Goal: Task Accomplishment & Management: Manage account settings

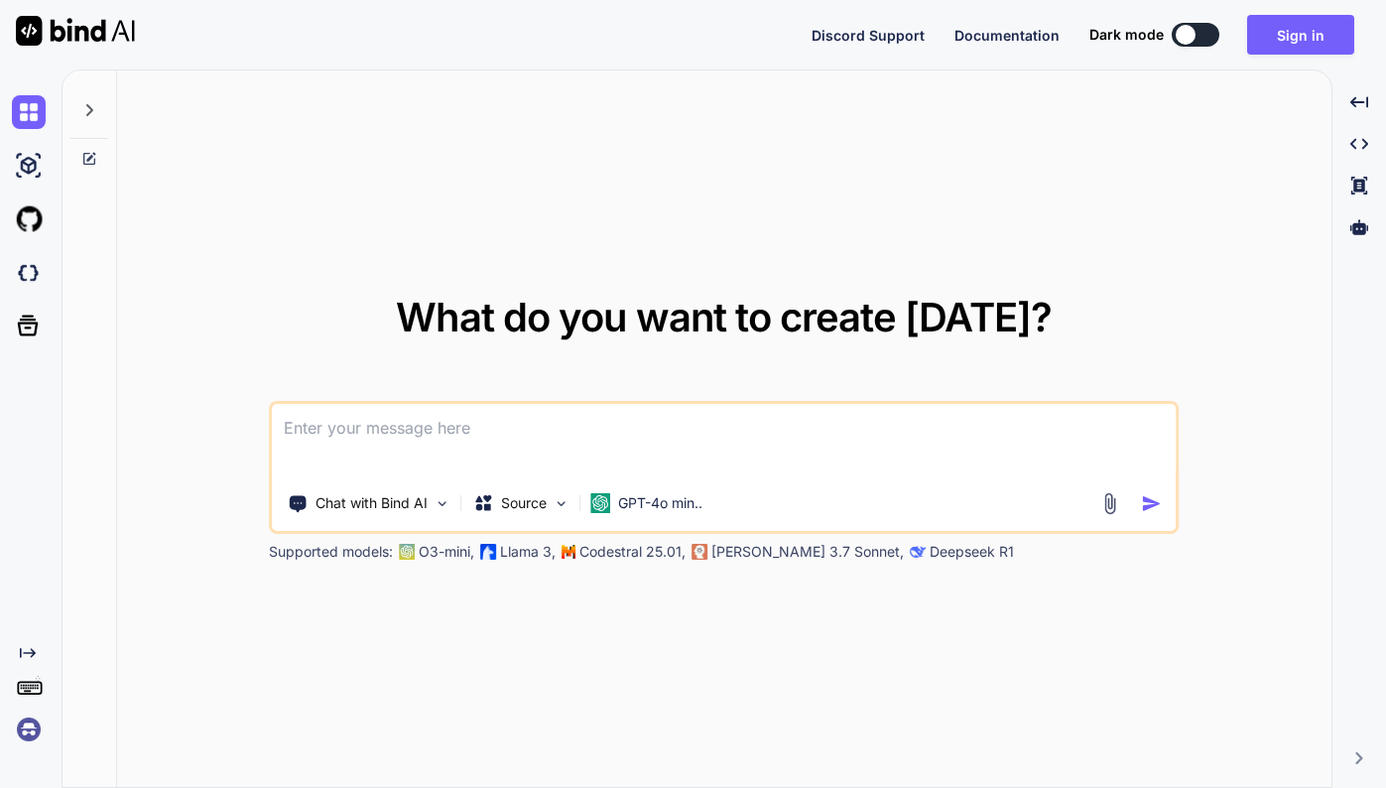
click at [389, 415] on textarea at bounding box center [724, 440] width 905 height 73
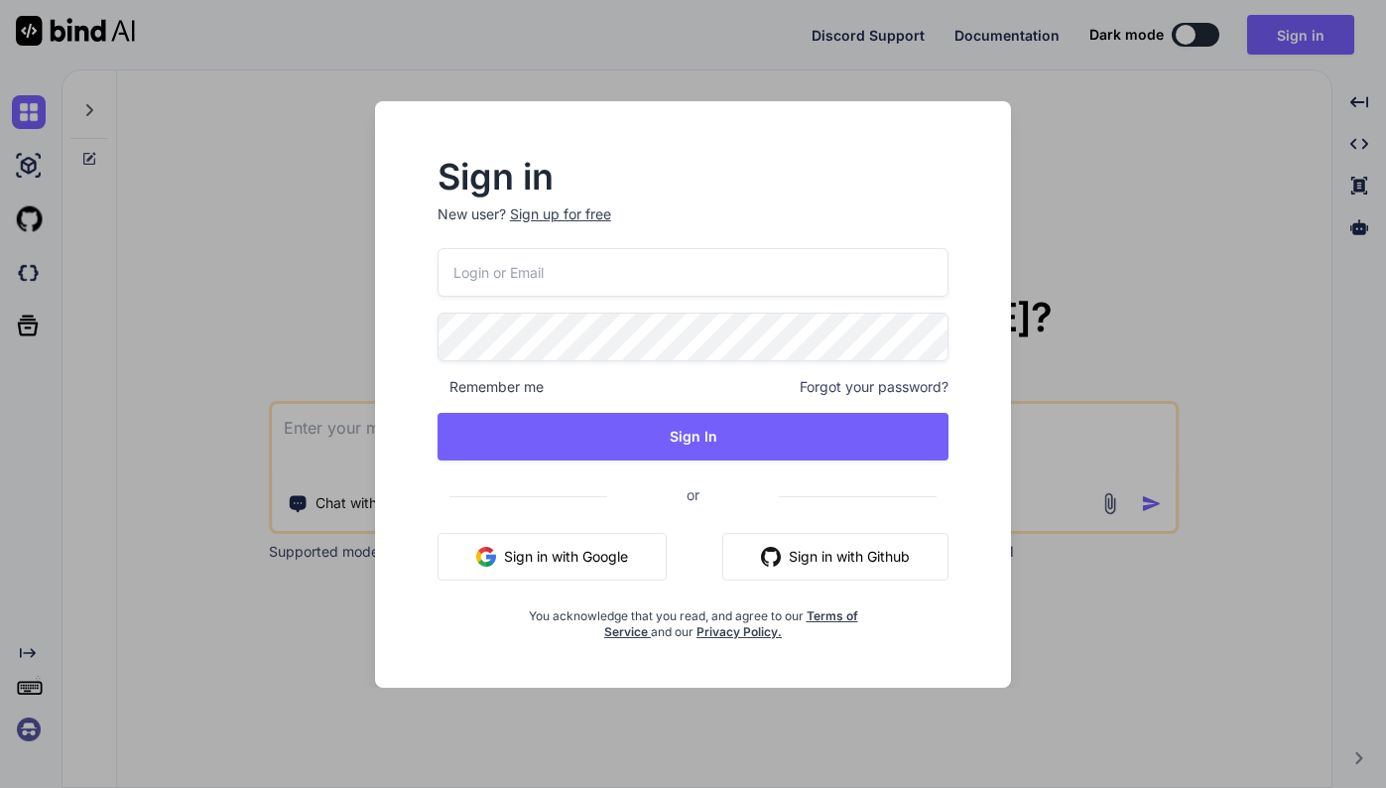
click at [525, 287] on input "email" at bounding box center [693, 272] width 512 height 49
type input "[EMAIL_ADDRESS][DOMAIN_NAME]"
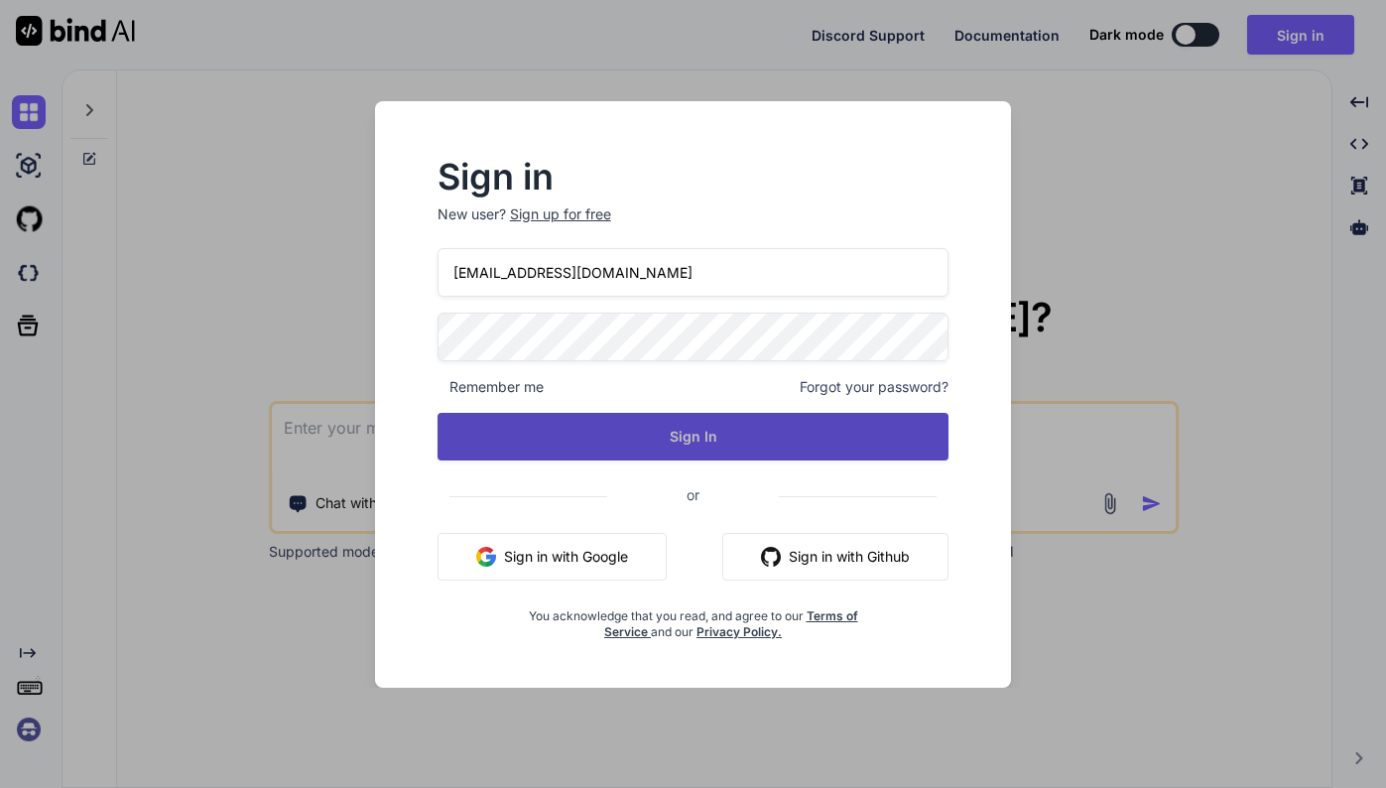
click at [620, 417] on button "Sign In" at bounding box center [693, 437] width 512 height 48
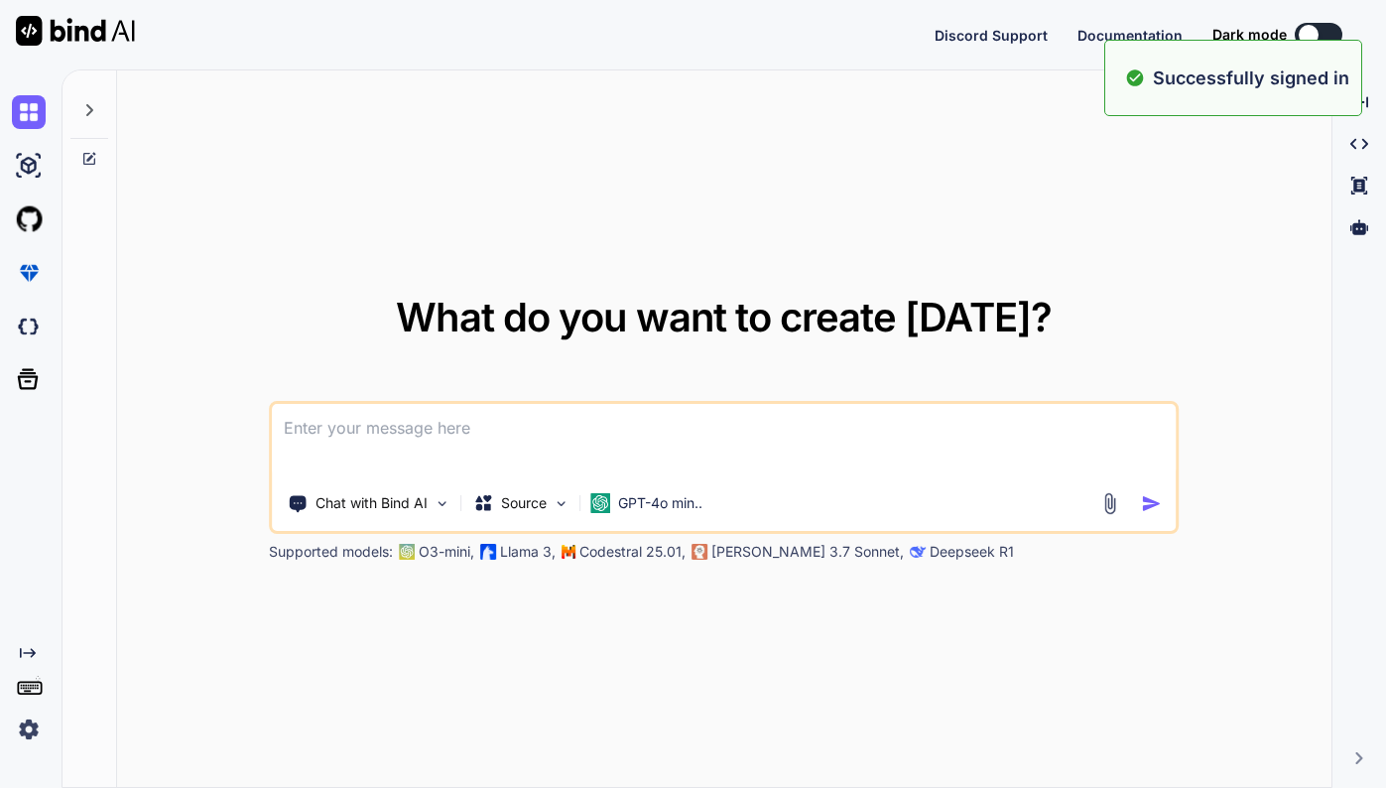
type textarea "x"
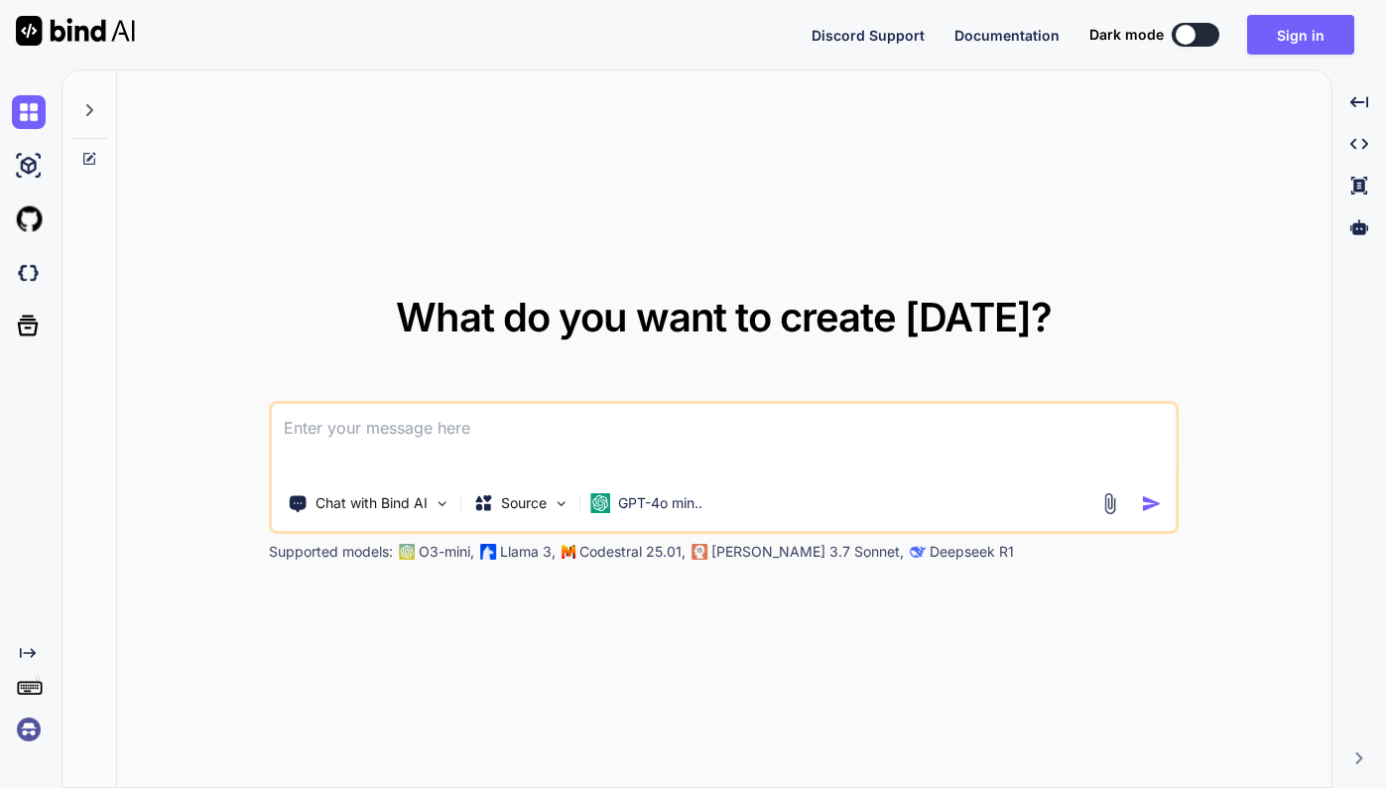
click at [500, 437] on textarea at bounding box center [724, 440] width 905 height 73
click at [1305, 31] on button "Sign in" at bounding box center [1300, 35] width 107 height 40
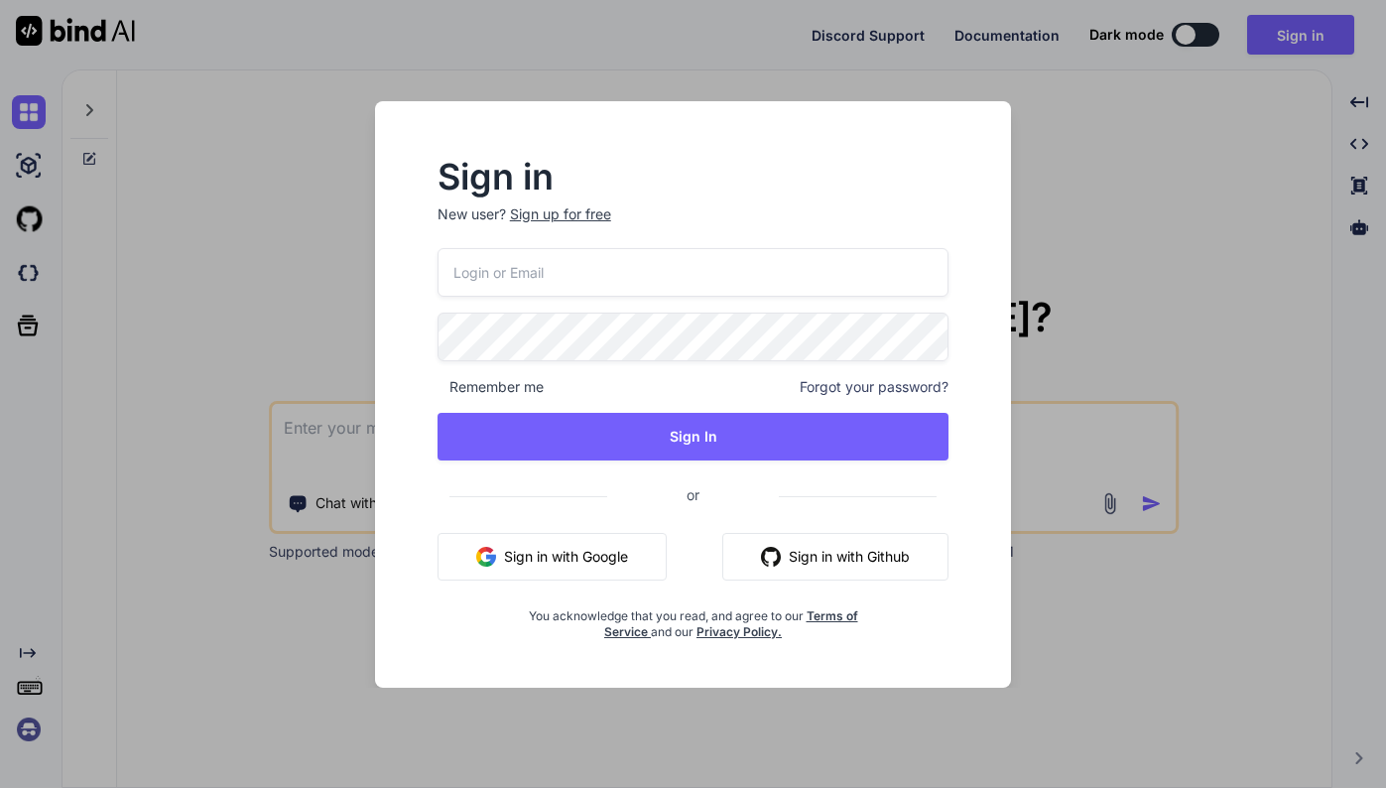
click at [569, 277] on input "email" at bounding box center [693, 272] width 512 height 49
type input "[EMAIL_ADDRESS][DOMAIN_NAME]"
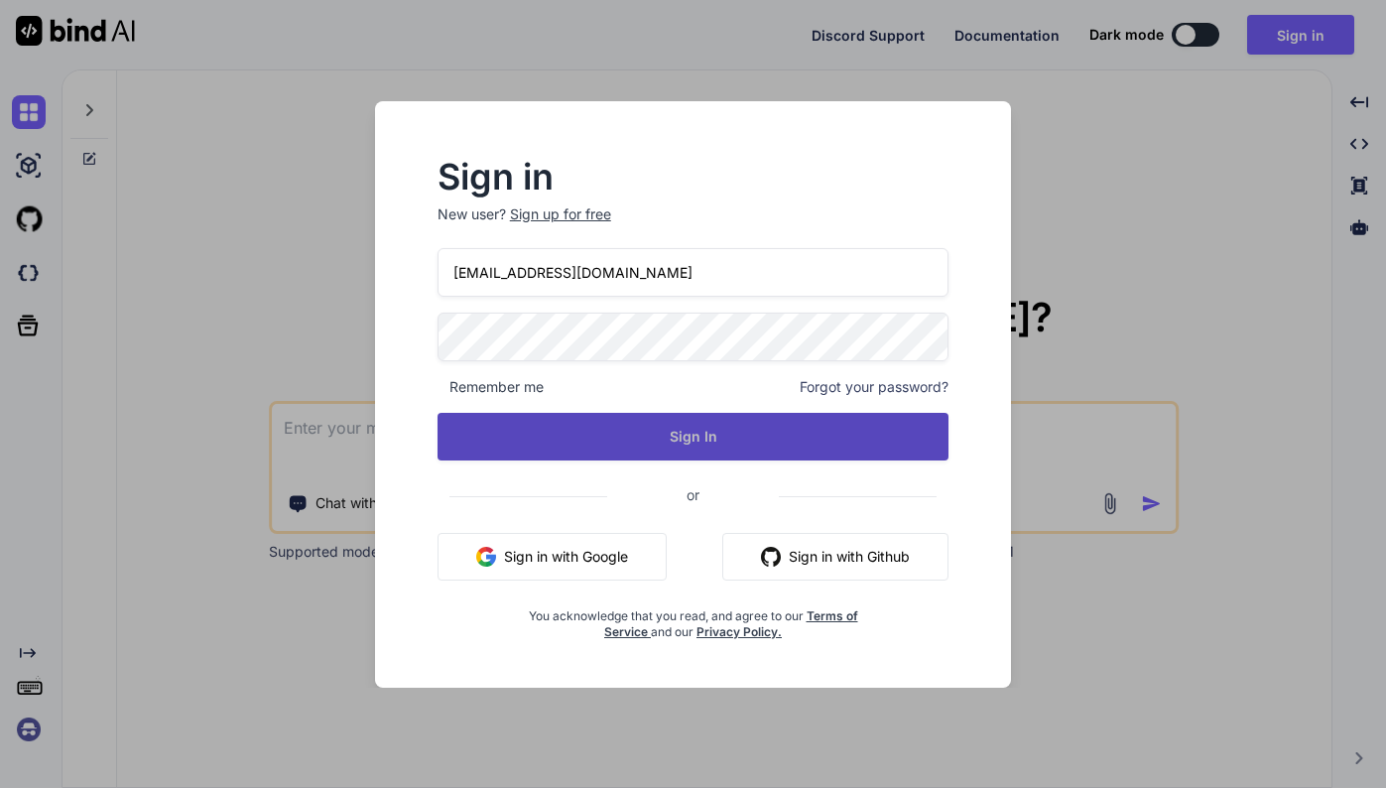
click at [657, 433] on button "Sign In" at bounding box center [693, 437] width 512 height 48
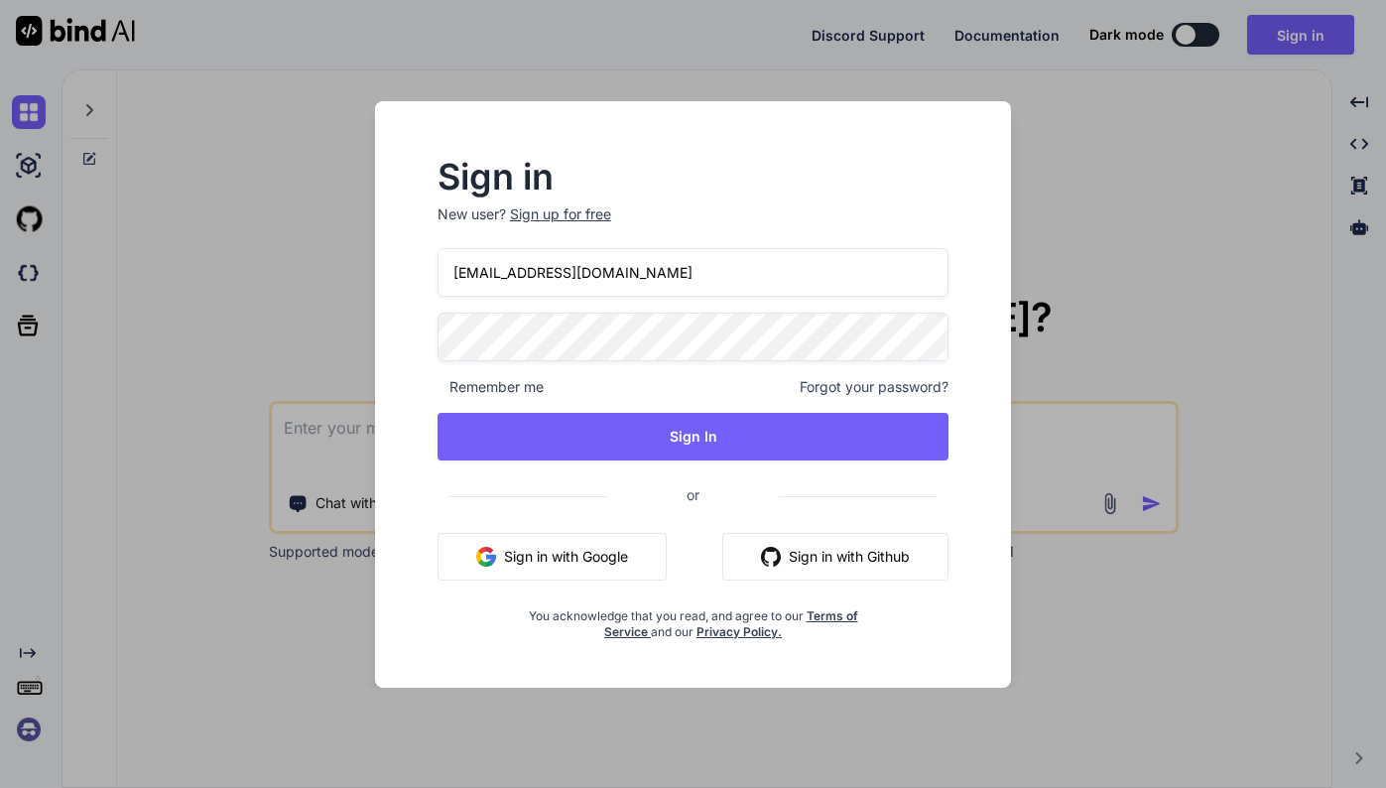
click at [420, 344] on div "Sign in New user? Sign up for free [EMAIL_ADDRESS][DOMAIN_NAME] Remember me For…" at bounding box center [693, 400] width 575 height 479
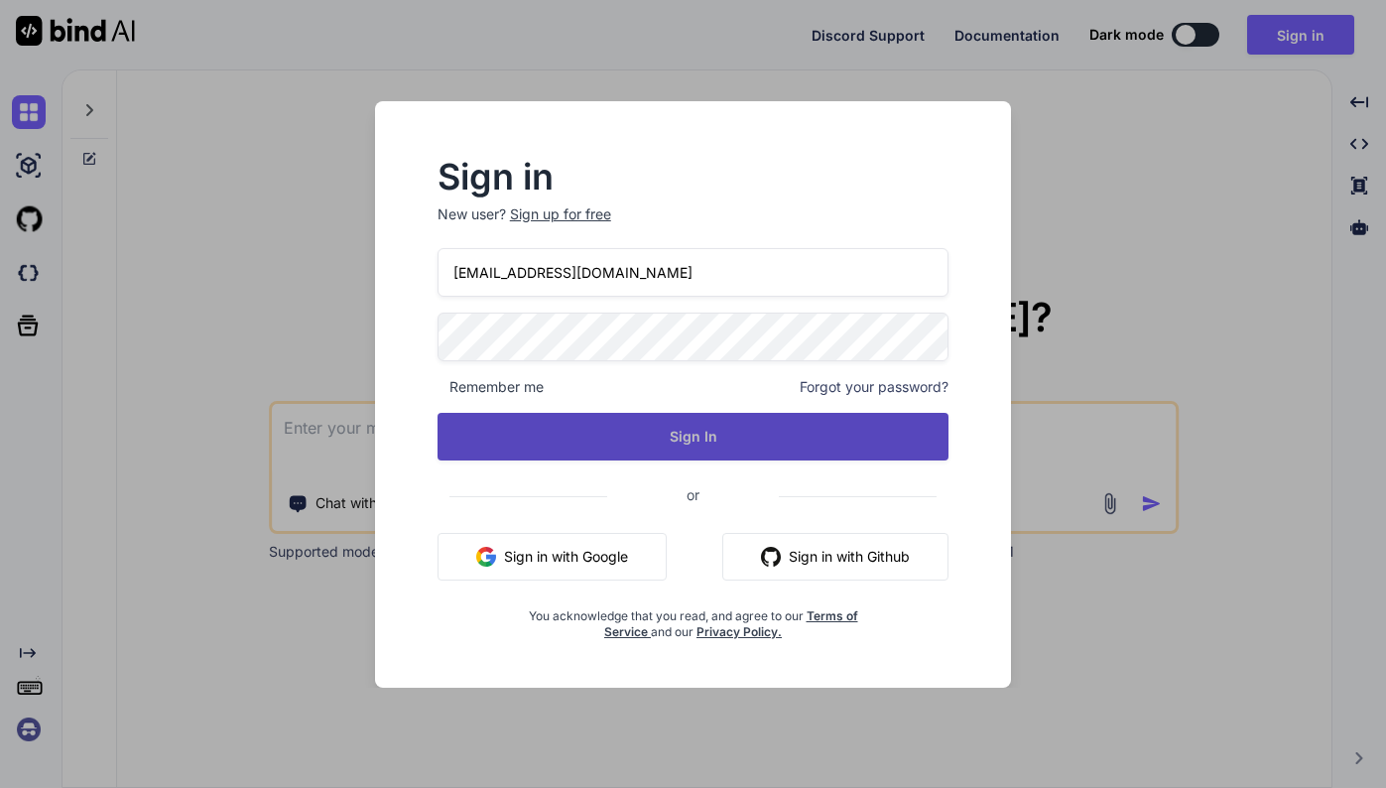
click at [703, 439] on button "Sign In" at bounding box center [693, 437] width 512 height 48
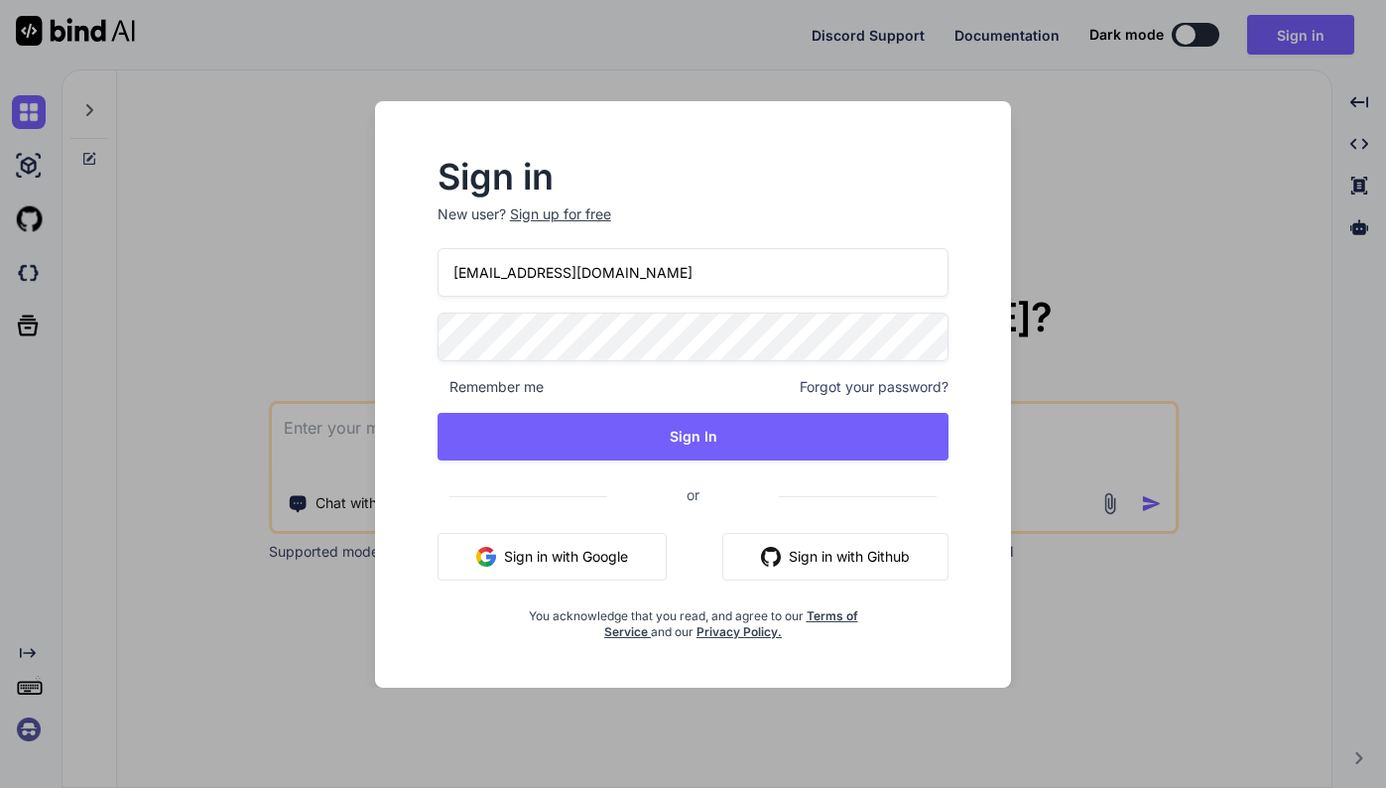
click at [1268, 211] on div "Sign in New user? Sign up for free [EMAIL_ADDRESS][DOMAIN_NAME] Remember me For…" at bounding box center [693, 394] width 1386 height 788
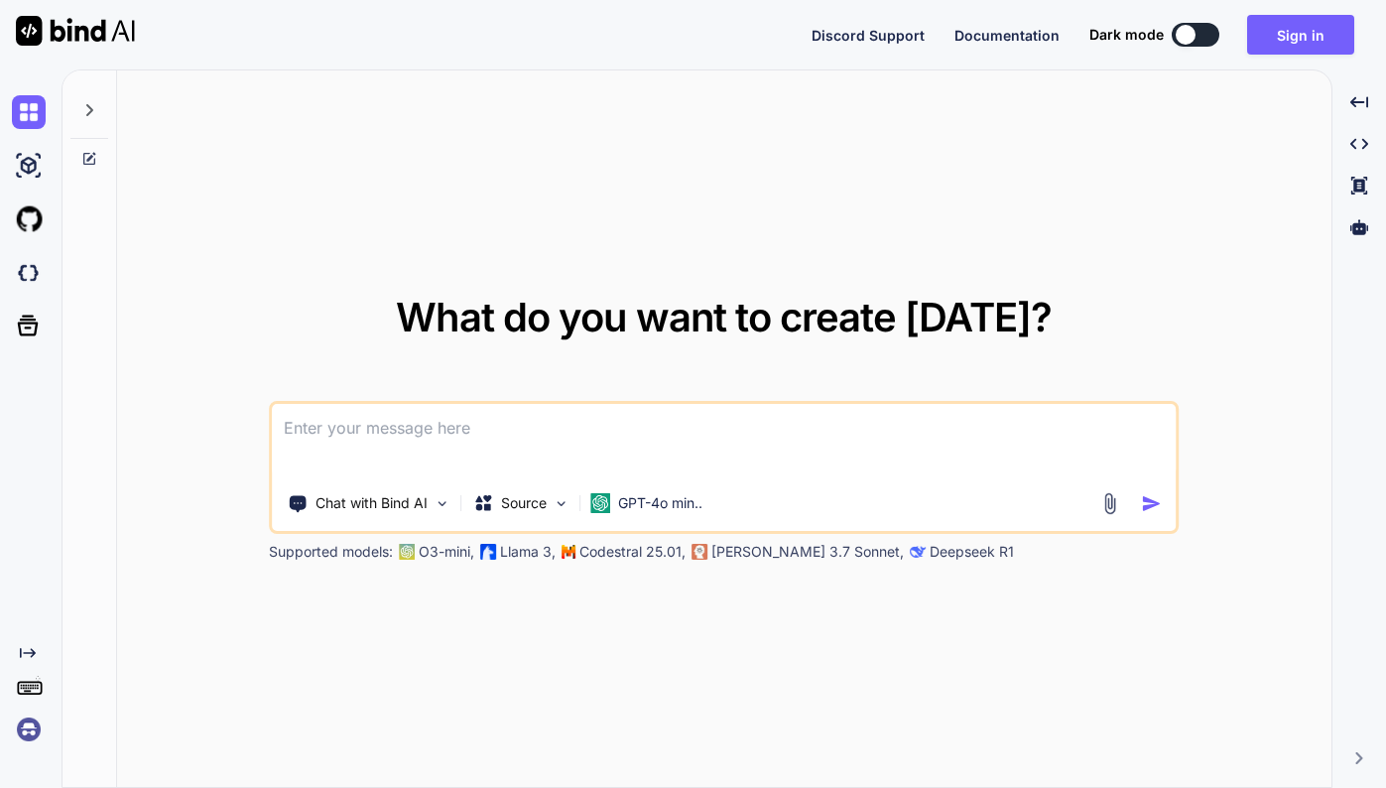
click at [534, 431] on textarea at bounding box center [724, 440] width 905 height 73
paste textarea
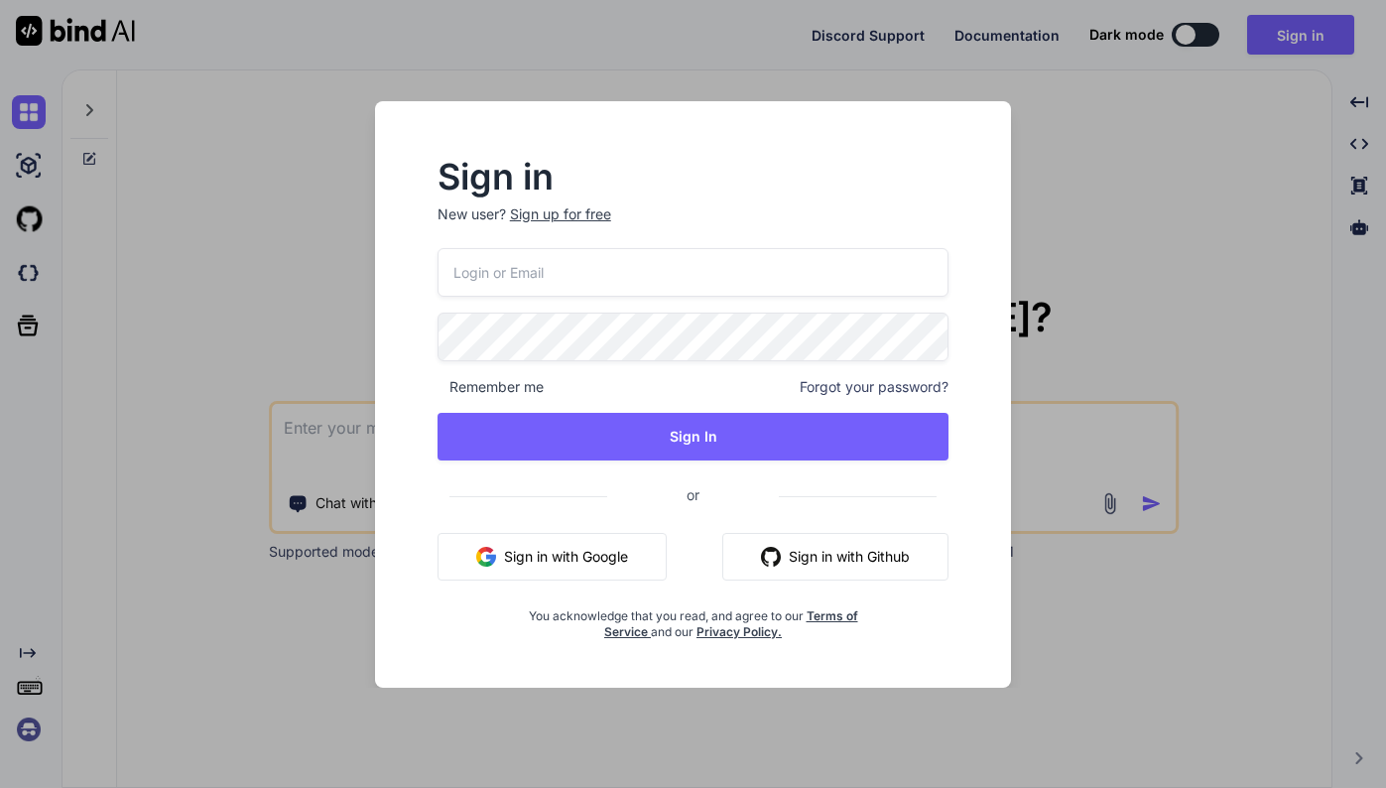
paste textarea
click at [231, 356] on div "Sign in New user? Sign up for free Remember me Forgot your password? Sign In or…" at bounding box center [693, 394] width 1386 height 788
